Goal: Task Accomplishment & Management: Complete application form

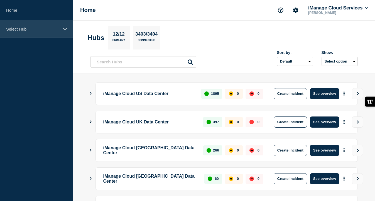
click at [54, 29] on p "Select Hub" at bounding box center [32, 29] width 53 height 5
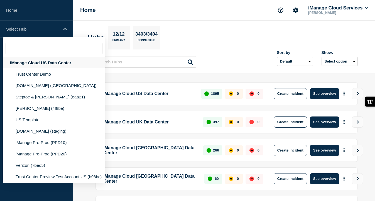
click at [57, 59] on div "iManage Cloud US Data Center" at bounding box center [54, 62] width 103 height 11
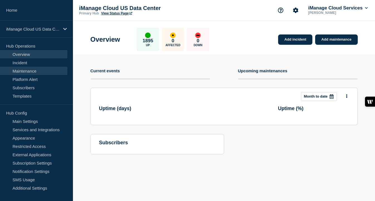
click at [40, 70] on link "Maintenance" at bounding box center [33, 71] width 67 height 8
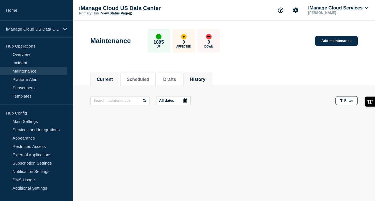
click at [199, 80] on button "History" at bounding box center [197, 79] width 15 height 5
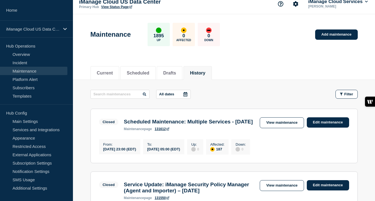
scroll to position [7, 0]
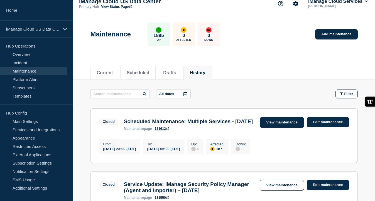
click at [287, 124] on link "View maintenance" at bounding box center [282, 122] width 44 height 11
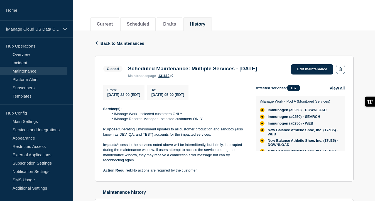
scroll to position [63, 0]
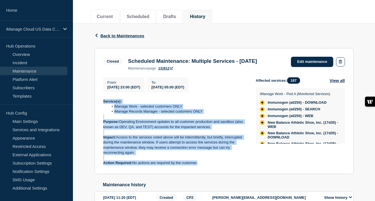
drag, startPoint x: 200, startPoint y: 169, endPoint x: 103, endPoint y: 105, distance: 115.5
click at [103, 105] on div "Service(s): iManage Work - selected customers ONLY iManage Records Manager - se…" at bounding box center [175, 132] width 144 height 67
copy div "Service(s): iManage Work - selected customers ONLY iManage Records Manager - se…"
drag, startPoint x: 128, startPoint y: 63, endPoint x: 274, endPoint y: 62, distance: 146.5
click at [257, 62] on h3 "Scheduled Maintenance: Multiple Services - [DATE]" at bounding box center [192, 61] width 129 height 6
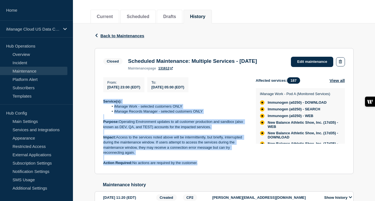
copy h3 "Scheduled Maintenance: Multiple Services - [DATE]"
drag, startPoint x: 206, startPoint y: 169, endPoint x: 99, endPoint y: 108, distance: 123.2
click at [99, 108] on section "Closed Scheduled Maintenance: Multiple Services - August 9, 2025 maintenance pa…" at bounding box center [224, 111] width 259 height 126
copy div "Service(s): iManage Work - selected customers ONLY iManage Records Manager - se…"
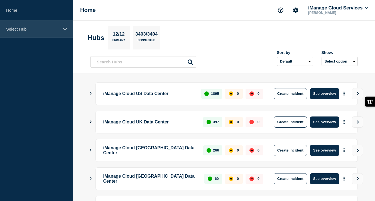
click at [62, 26] on div "Select Hub" at bounding box center [36, 29] width 73 height 17
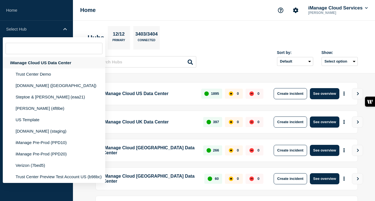
click at [60, 67] on div "iManage Cloud US Data Center" at bounding box center [54, 62] width 103 height 11
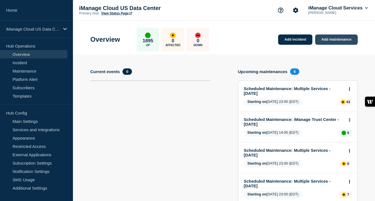
click at [330, 42] on link "Add maintenance" at bounding box center [336, 40] width 42 height 10
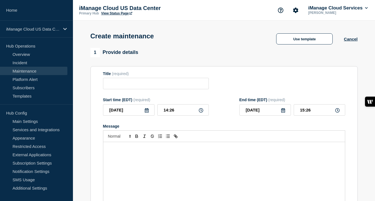
checkbox input "true"
click at [146, 165] on div "Message" at bounding box center [224, 175] width 242 height 67
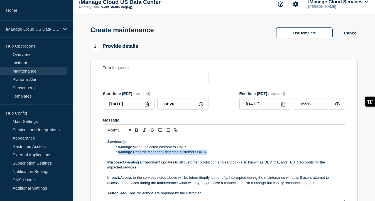
drag, startPoint x: 209, startPoint y: 159, endPoint x: 113, endPoint y: 158, distance: 96.1
click at [113, 155] on li "iManage Records Manager - selected customers ONLY" at bounding box center [227, 152] width 228 height 5
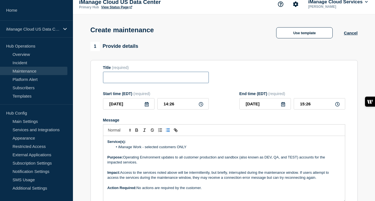
click at [152, 79] on input "Title" at bounding box center [156, 77] width 106 height 11
paste input "Scheduled Maintenance: Multiple Services - [DATE]"
click at [190, 81] on input "Scheduled Maintenance: Multiple Services - [DATE]" at bounding box center [156, 77] width 106 height 11
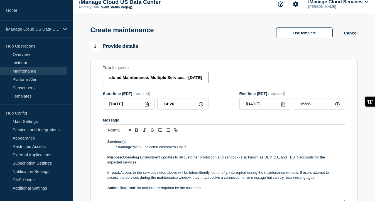
type input "Scheduled Maintenance: Multiple Services - [DATE]"
click at [147, 107] on icon at bounding box center [147, 104] width 4 height 4
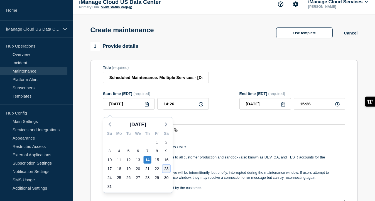
click at [166, 170] on div "23" at bounding box center [167, 169] width 8 height 8
type input "[DATE]"
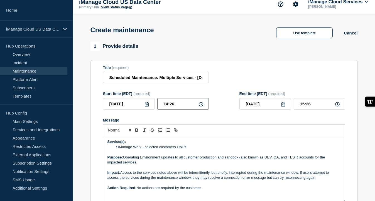
drag, startPoint x: 176, startPoint y: 104, endPoint x: 168, endPoint y: 104, distance: 7.8
click at [168, 104] on input "14:26" at bounding box center [183, 103] width 52 height 11
drag, startPoint x: 177, startPoint y: 108, endPoint x: 150, endPoint y: 108, distance: 27.0
click at [150, 108] on div "[DATE] 14:26" at bounding box center [156, 103] width 106 height 11
type input "23:00"
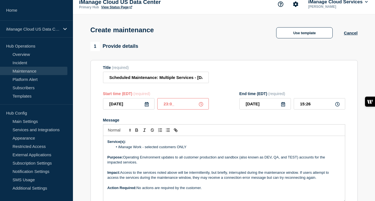
type input "[DATE]"
drag, startPoint x: 313, startPoint y: 109, endPoint x: 289, endPoint y: 109, distance: 23.4
click at [289, 109] on div "[DATE] 00:00" at bounding box center [293, 103] width 106 height 11
type input "05:00"
click at [260, 123] on div "Message" at bounding box center [224, 120] width 242 height 4
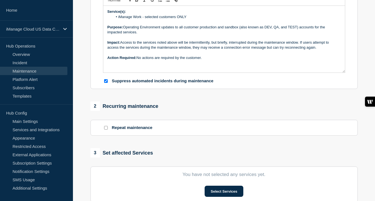
scroll to position [90, 0]
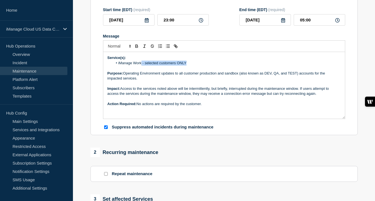
drag, startPoint x: 189, startPoint y: 71, endPoint x: 142, endPoint y: 69, distance: 46.8
click at [142, 66] on li "iManage Work - selected customers ONLY" at bounding box center [227, 63] width 228 height 5
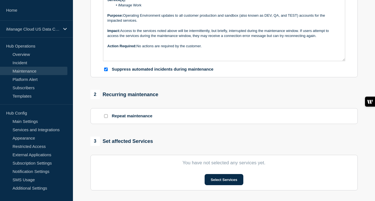
scroll to position [168, 0]
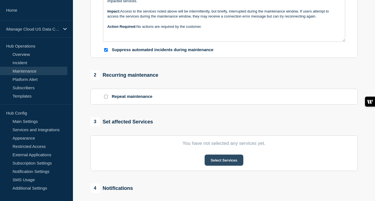
click at [220, 166] on button "Select Services" at bounding box center [224, 160] width 39 height 11
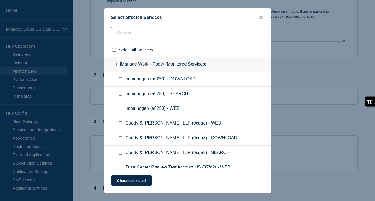
click at [154, 35] on input "text" at bounding box center [187, 32] width 153 height 11
paste input "0790e"
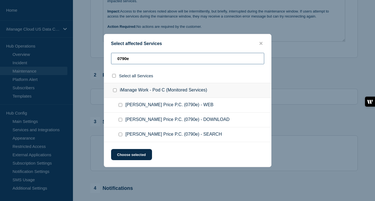
type input "0790e"
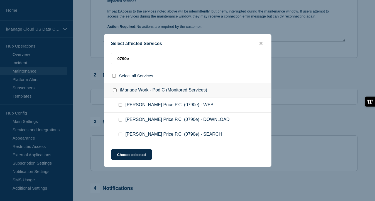
click at [120, 108] on div at bounding box center [122, 106] width 8 height 6
click at [121, 106] on input "Vedder Price P.C. (0790e) - WEB checkbox" at bounding box center [121, 105] width 4 height 4
checkbox input "true"
click at [121, 121] on input "Vedder Price P.C. (0790e) - DOWNLOAD checkbox" at bounding box center [121, 120] width 4 height 4
checkbox input "true"
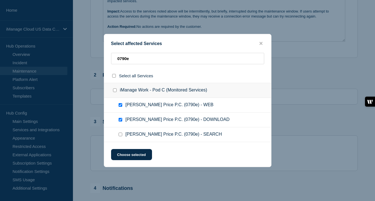
click at [121, 137] on input "Vedder Price P.C. (0790e) - SEARCH checkbox" at bounding box center [121, 135] width 4 height 4
checkbox input "true"
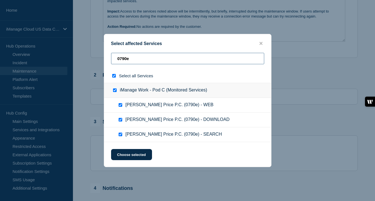
drag, startPoint x: 134, startPoint y: 59, endPoint x: 107, endPoint y: 59, distance: 26.7
click at [107, 69] on div "0790e" at bounding box center [187, 76] width 167 height 14
paste input "bbbb3"
type input "bbbb3"
checkbox input "false"
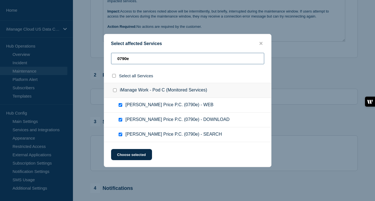
checkbox input "false"
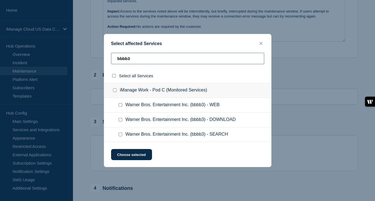
type input "bbbb3"
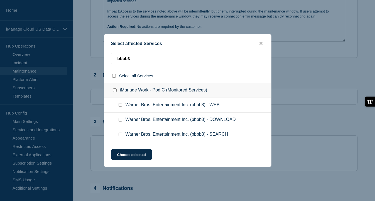
click at [120, 106] on input "Warner Bros. Entertainment Inc. (bbbb3) - WEB checkbox" at bounding box center [121, 105] width 4 height 4
checkbox input "true"
click at [121, 121] on input "Warner Bros. Entertainment Inc. (bbbb3) - DOWNLOAD checkbox" at bounding box center [121, 120] width 4 height 4
checkbox input "true"
click at [121, 135] on input "Warner Bros. Entertainment Inc. (bbbb3) - SEARCH checkbox" at bounding box center [121, 135] width 4 height 4
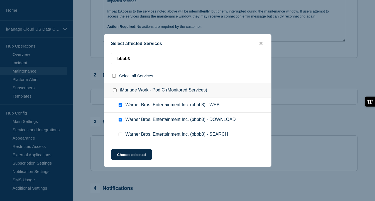
checkbox input "true"
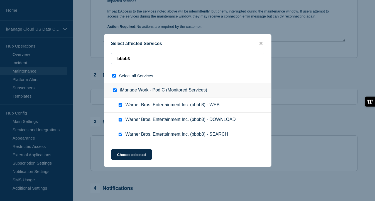
drag, startPoint x: 136, startPoint y: 58, endPoint x: 113, endPoint y: 57, distance: 23.2
click at [113, 57] on input "bbbb3" at bounding box center [187, 58] width 153 height 11
paste input "73622"
type input "73622"
checkbox input "false"
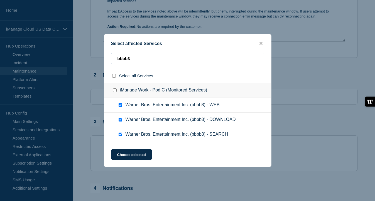
checkbox input "false"
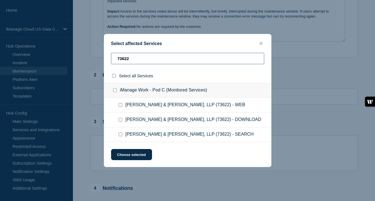
type input "73622"
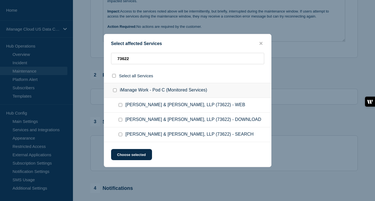
click at [120, 108] on div at bounding box center [122, 106] width 8 height 6
click at [120, 105] on input "Taft Stettinius & Hollister, LLP (73622) - WEB checkbox" at bounding box center [121, 105] width 4 height 4
checkbox input "true"
click at [121, 122] on input "Taft Stettinius & Hollister, LLP (73622) - DOWNLOAD checkbox" at bounding box center [121, 120] width 4 height 4
checkbox input "true"
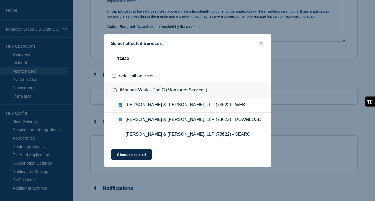
click at [120, 137] on input "Taft Stettinius & Hollister, LLP (73622) - SEARCH checkbox" at bounding box center [121, 135] width 4 height 4
checkbox input "true"
click at [129, 154] on button "Choose selected" at bounding box center [131, 154] width 41 height 11
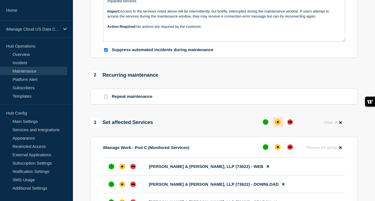
click at [278, 125] on div "affected" at bounding box center [278, 123] width 6 height 6
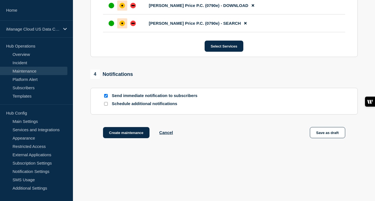
scroll to position [474, 0]
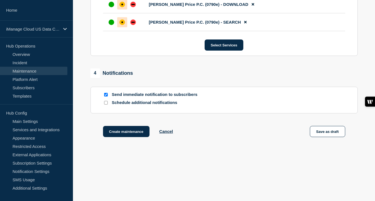
click at [106, 102] on input "Schedule additional notifications" at bounding box center [106, 103] width 4 height 4
checkbox input "true"
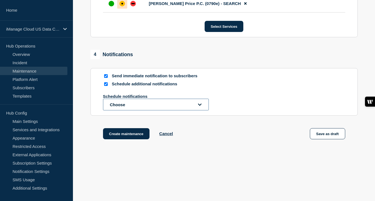
click at [120, 111] on button "Choose" at bounding box center [156, 105] width 106 height 12
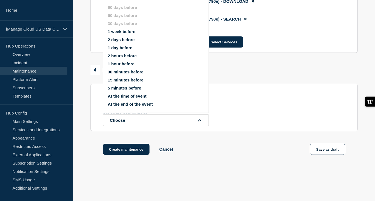
click at [121, 34] on button "1 week before" at bounding box center [122, 31] width 28 height 5
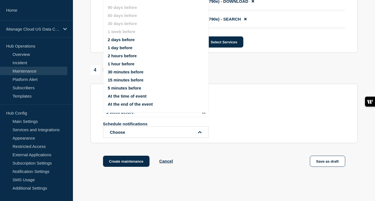
click at [121, 50] on button "1 day before" at bounding box center [120, 47] width 25 height 5
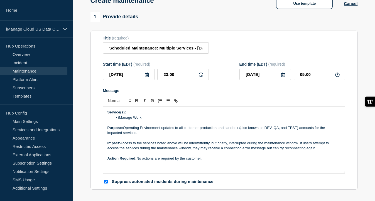
scroll to position [13, 0]
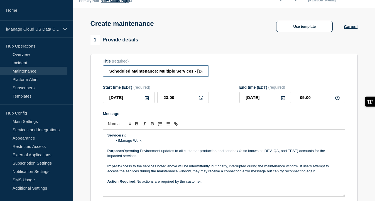
click at [174, 74] on input "Scheduled Maintenance: Multiple Services - [DATE]" at bounding box center [156, 70] width 106 height 11
click at [165, 74] on input "Scheduled Maintenance: iManage Work Services - [DATE]" at bounding box center [156, 70] width 106 height 11
type input "Scheduled Maintenance: iManage Work Service - [DATE]"
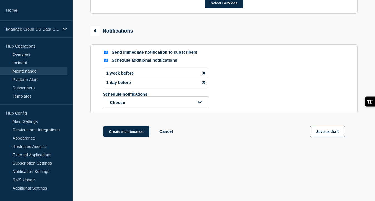
scroll to position [519, 0]
click at [128, 133] on button "Create maintenance" at bounding box center [126, 131] width 47 height 11
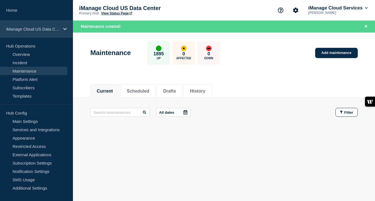
click at [48, 33] on div "iManage Cloud US Data Center" at bounding box center [36, 29] width 73 height 17
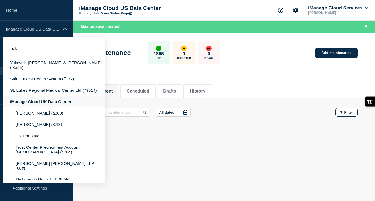
type input "uk"
click at [47, 104] on div "iManage Cloud UK Data Center" at bounding box center [54, 101] width 103 height 11
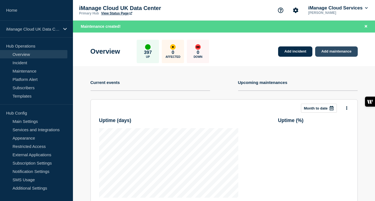
click at [338, 52] on link "Add maintenance" at bounding box center [336, 52] width 42 height 10
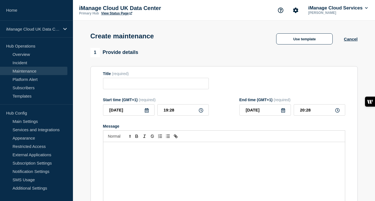
checkbox input "true"
click at [128, 160] on div "Message" at bounding box center [224, 175] width 242 height 67
click at [119, 86] on input "Title" at bounding box center [156, 83] width 106 height 11
paste input "Scheduled Maintenance: Multiple Services - [DATE]"
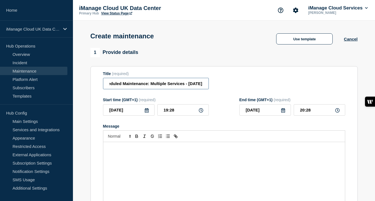
click at [191, 86] on input "Scheduled Maintenance: Multiple Services - [DATE]" at bounding box center [156, 83] width 106 height 11
type input "Scheduled Maintenance: Multiple Services - [DATE]"
click at [149, 114] on input "[DATE]" at bounding box center [129, 109] width 52 height 11
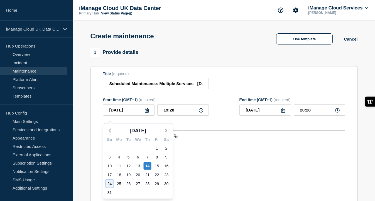
click at [111, 184] on div "24" at bounding box center [110, 184] width 8 height 8
type input "[DATE]"
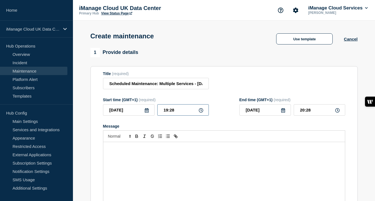
drag, startPoint x: 179, startPoint y: 113, endPoint x: 144, endPoint y: 116, distance: 35.5
click at [144, 116] on div "[DATE] 19:28" at bounding box center [156, 109] width 106 height 11
type input "02:00"
drag, startPoint x: 313, startPoint y: 114, endPoint x: 286, endPoint y: 114, distance: 26.7
click at [286, 114] on div "[DATE] 03:00" at bounding box center [293, 109] width 106 height 11
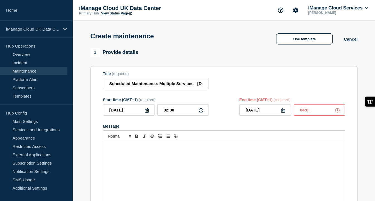
type input "04:00"
click at [125, 164] on div "Message" at bounding box center [224, 175] width 242 height 67
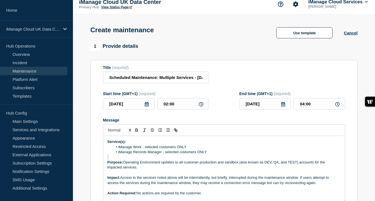
drag, startPoint x: 209, startPoint y: 161, endPoint x: 104, endPoint y: 162, distance: 104.8
click at [104, 162] on div "Service(s): iManage Work - selected customers ONLY iManage Records Manager - se…" at bounding box center [224, 169] width 242 height 67
drag, startPoint x: 207, startPoint y: 160, endPoint x: 111, endPoint y: 157, distance: 95.9
click at [111, 155] on ol "iManage Work - selected customers ONLY iManage Records Manager - selected custo…" at bounding box center [224, 150] width 233 height 10
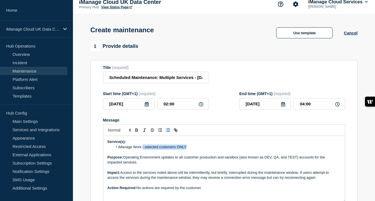
drag, startPoint x: 187, startPoint y: 153, endPoint x: 142, endPoint y: 153, distance: 45.4
click at [142, 150] on li "iManage Work - selected customers ONLY" at bounding box center [227, 147] width 228 height 5
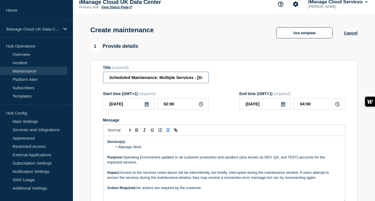
click at [176, 80] on input "Scheduled Maintenance: Multiple Services - [DATE]" at bounding box center [156, 77] width 106 height 11
click at [165, 80] on input "Scheduled Maintenance: iManage Work Services - [DATE]" at bounding box center [156, 77] width 106 height 11
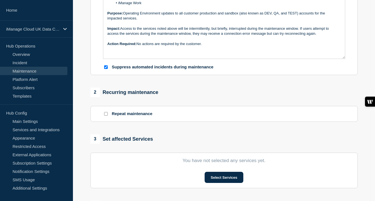
scroll to position [169, 0]
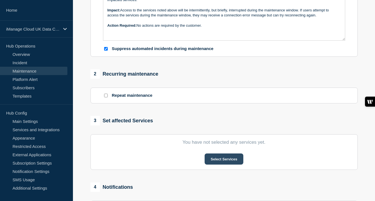
type input "Scheduled Maintenance: iManage Work Service - [DATE]"
click at [224, 165] on button "Select Services" at bounding box center [224, 159] width 39 height 11
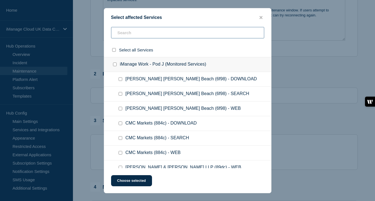
click at [141, 34] on input "text" at bounding box center [187, 32] width 153 height 11
paste input "d2e2"
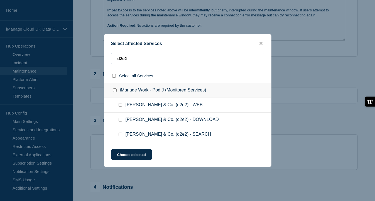
type input "d2e2"
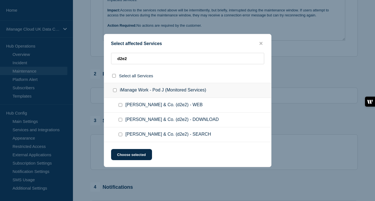
click at [120, 107] on input "Burness & Co. (d2e2) - WEB checkbox" at bounding box center [121, 105] width 4 height 4
checkbox input "true"
click at [120, 121] on input "Burness & Co. (d2e2) - DOWNLOAD checkbox" at bounding box center [121, 120] width 4 height 4
checkbox input "true"
click at [121, 137] on input "Burness & Co. (d2e2) - SEARCH checkbox" at bounding box center [121, 135] width 4 height 4
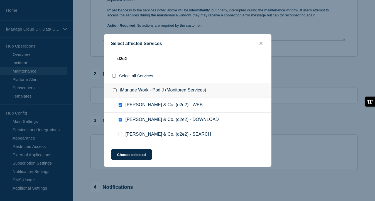
checkbox input "true"
click at [132, 155] on button "Choose selected" at bounding box center [131, 154] width 41 height 11
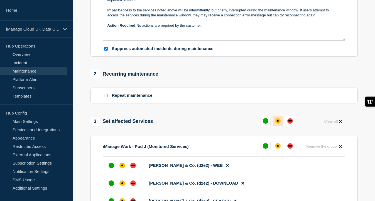
click at [278, 122] on div "affected" at bounding box center [278, 121] width 2 height 2
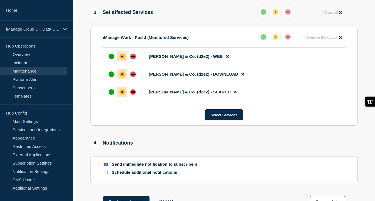
scroll to position [361, 0]
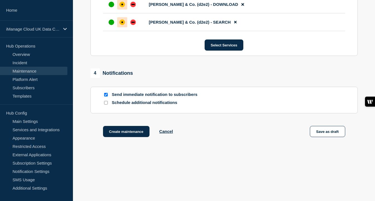
click at [107, 103] on input "Schedule additional notifications" at bounding box center [106, 103] width 4 height 4
checkbox input "true"
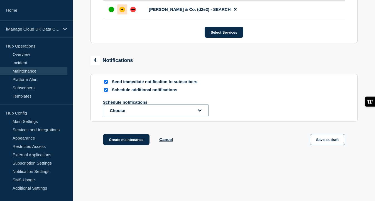
click at [116, 116] on button "Choose" at bounding box center [156, 111] width 106 height 12
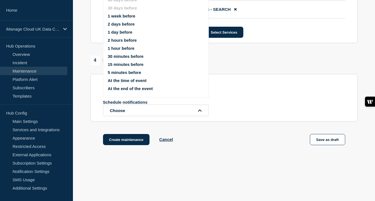
scroll to position [345, 0]
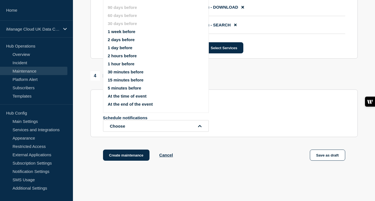
click at [126, 34] on button "1 week before" at bounding box center [122, 31] width 28 height 5
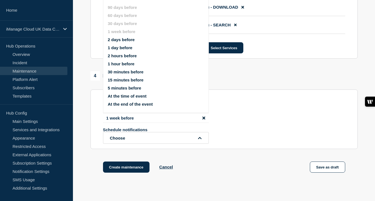
click at [121, 50] on button "1 day before" at bounding box center [120, 47] width 25 height 5
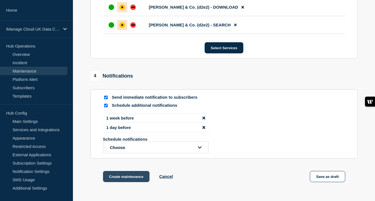
click at [127, 182] on button "Create maintenance" at bounding box center [126, 176] width 47 height 11
